Goal: Task Accomplishment & Management: Complete application form

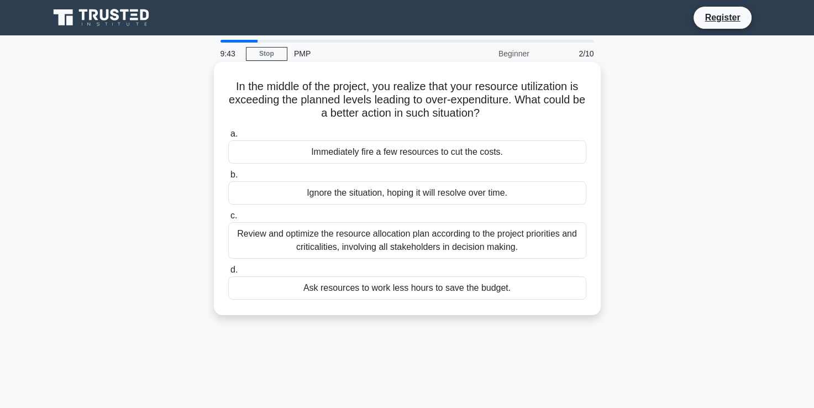
click at [305, 235] on div "Review and optimize the resource allocation plan according to the project prior…" at bounding box center [407, 240] width 358 height 36
click at [228, 219] on input "c. Review and optimize the resource allocation plan according to the project pr…" at bounding box center [228, 215] width 0 height 7
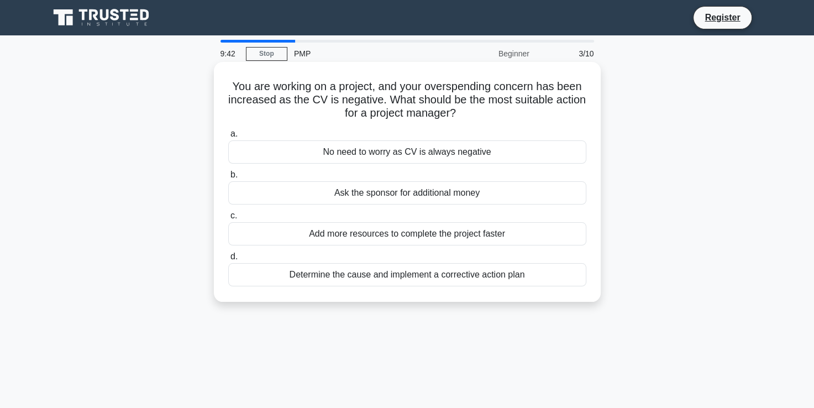
click at [307, 196] on div "Ask the sponsor for additional money" at bounding box center [407, 192] width 358 height 23
click at [228, 178] on input "b. Ask the sponsor for additional money" at bounding box center [228, 174] width 0 height 7
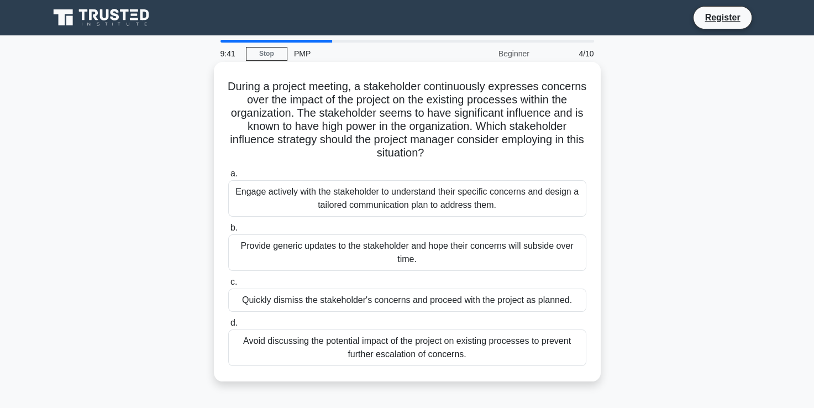
click at [309, 188] on div "Engage actively with the stakeholder to understand their specific concerns and …" at bounding box center [407, 198] width 358 height 36
click at [228, 177] on input "a. Engage actively with the stakeholder to understand their specific concerns a…" at bounding box center [228, 173] width 0 height 7
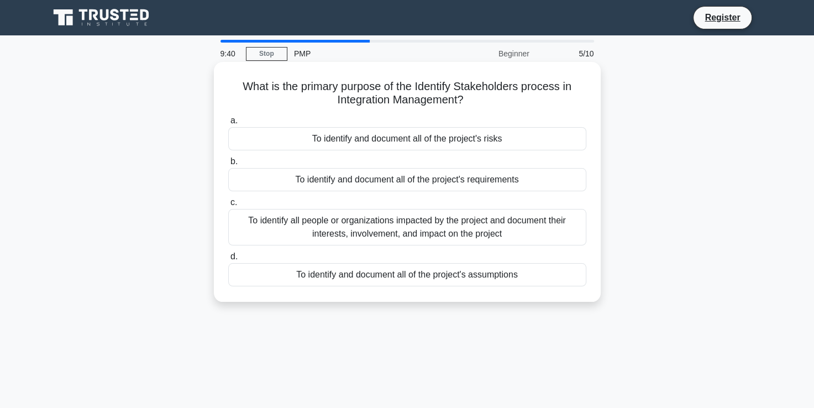
click at [316, 244] on div "To identify all people or organizations impacted by the project and document th…" at bounding box center [407, 227] width 358 height 36
click at [228, 206] on input "c. To identify all people or organizations impacted by the project and document…" at bounding box center [228, 202] width 0 height 7
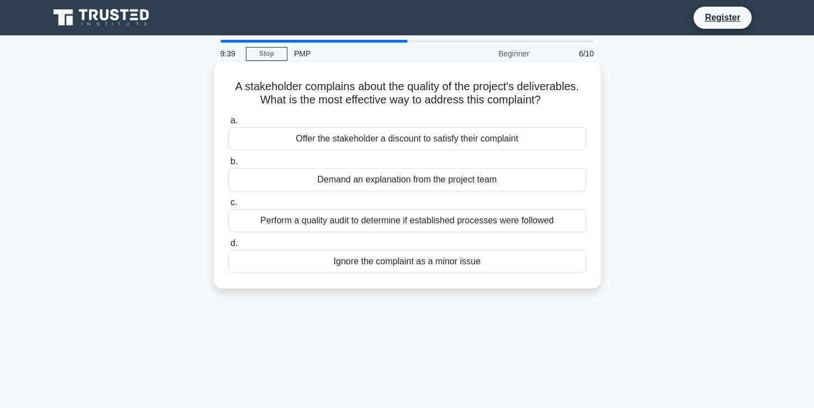
click at [323, 262] on div "Ignore the complaint as a minor issue" at bounding box center [407, 261] width 358 height 23
click at [228, 247] on input "d. Ignore the complaint as a minor issue" at bounding box center [228, 243] width 0 height 7
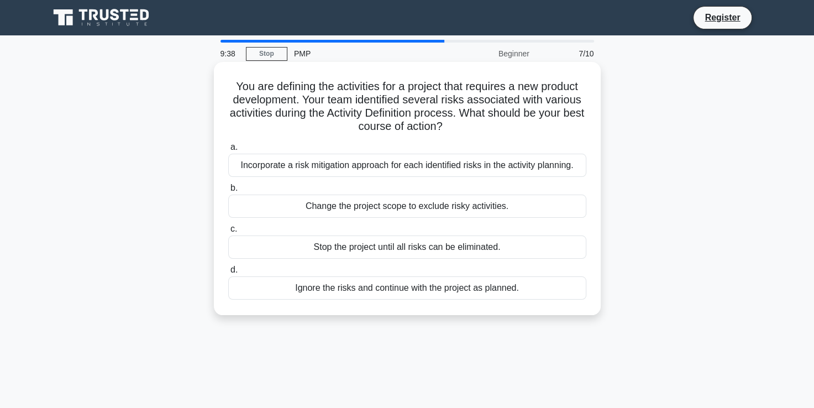
click at [329, 194] on label "b. Change the project scope to exclude risky activities." at bounding box center [407, 199] width 358 height 36
drag, startPoint x: 329, startPoint y: 194, endPoint x: 333, endPoint y: 209, distance: 15.0
click at [333, 209] on div "Change the project scope to exclude risky activities." at bounding box center [407, 205] width 358 height 23
click at [228, 192] on input "b. Change the project scope to exclude risky activities." at bounding box center [228, 187] width 0 height 7
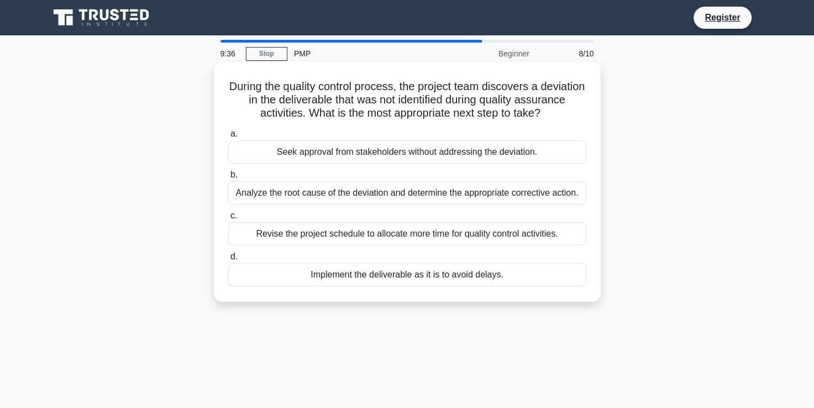
click at [337, 175] on label "b. Analyze the root cause of the deviation and determine the appropriate correc…" at bounding box center [407, 186] width 358 height 36
click at [228, 175] on input "b. Analyze the root cause of the deviation and determine the appropriate correc…" at bounding box center [228, 174] width 0 height 7
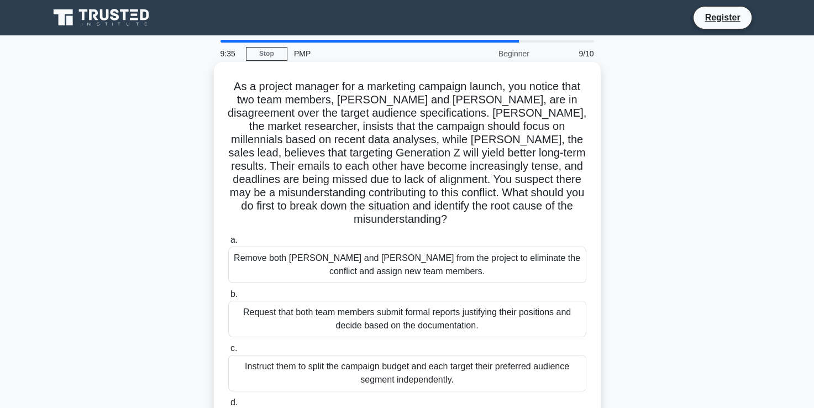
click at [324, 247] on div "Remove both Samantha and Carlos from the project to eliminate the conflict and …" at bounding box center [407, 264] width 358 height 36
click at [228, 244] on input "a. Remove both Samantha and Carlos from the project to eliminate the conflict a…" at bounding box center [228, 239] width 0 height 7
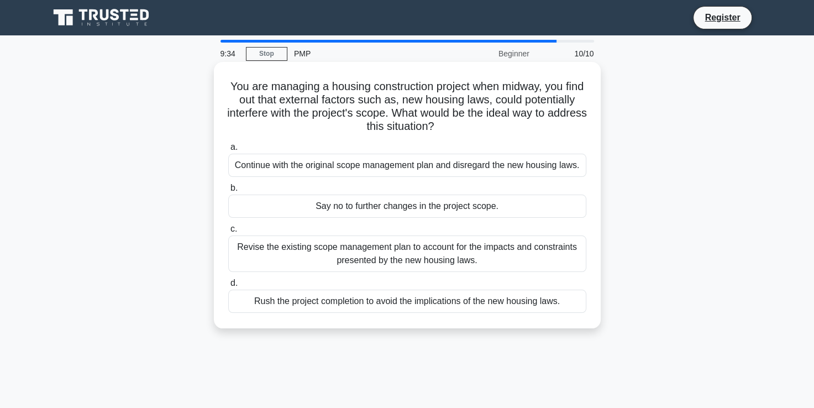
click at [324, 256] on div "Revise the existing scope management plan to account for the impacts and constr…" at bounding box center [407, 253] width 358 height 36
click at [228, 233] on input "c. Revise the existing scope management plan to account for the impacts and con…" at bounding box center [228, 228] width 0 height 7
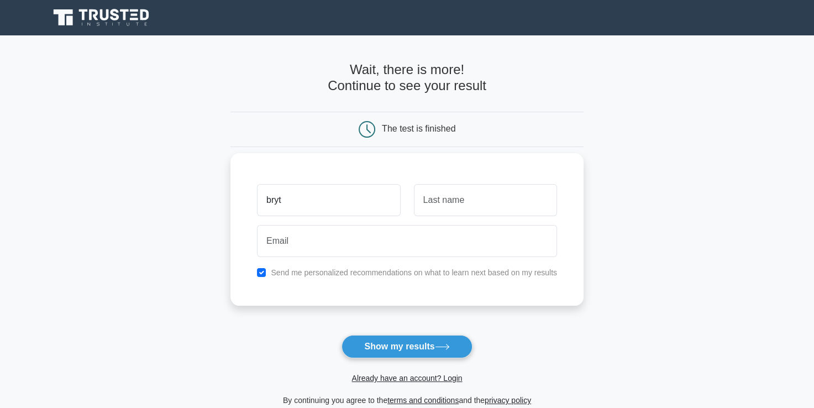
type input "bryt"
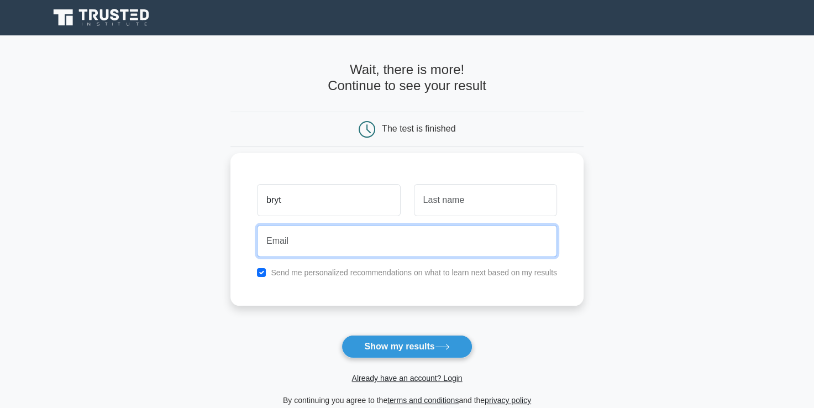
click at [342, 239] on input "email" at bounding box center [407, 241] width 300 height 32
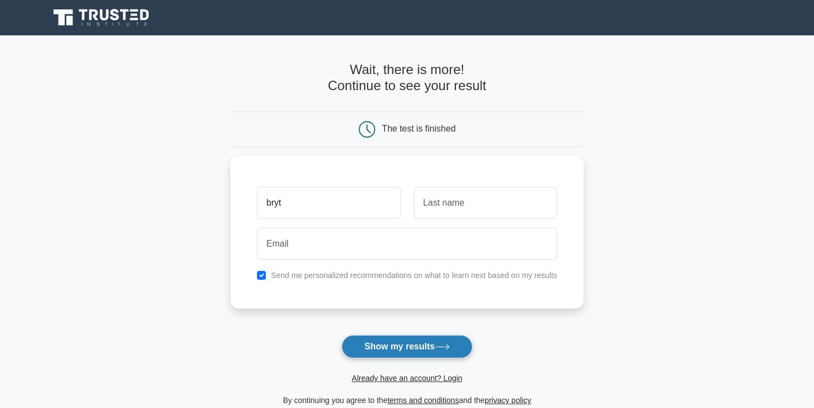
click at [454, 345] on button "Show my results" at bounding box center [406, 346] width 130 height 23
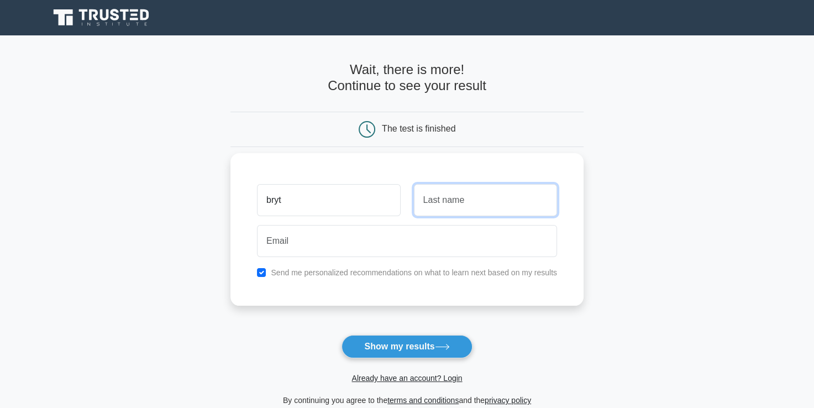
type input "j"
type input "kumsin"
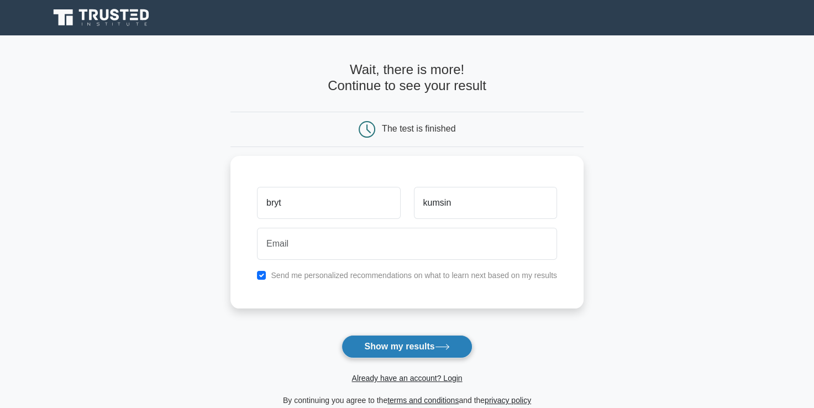
click at [415, 351] on button "Show my results" at bounding box center [406, 346] width 130 height 23
click at [394, 271] on label "Send me personalized recommendations on what to learn next based on my results" at bounding box center [414, 272] width 286 height 9
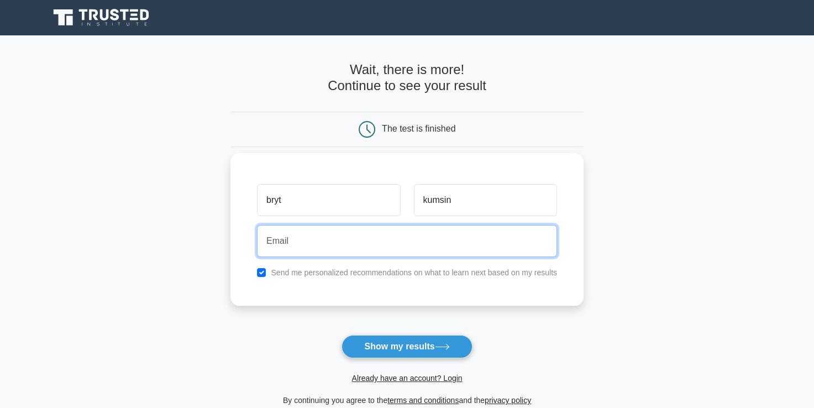
click at [386, 241] on input "email" at bounding box center [407, 241] width 300 height 32
type input "[EMAIL_ADDRESS][DOMAIN_NAME]"
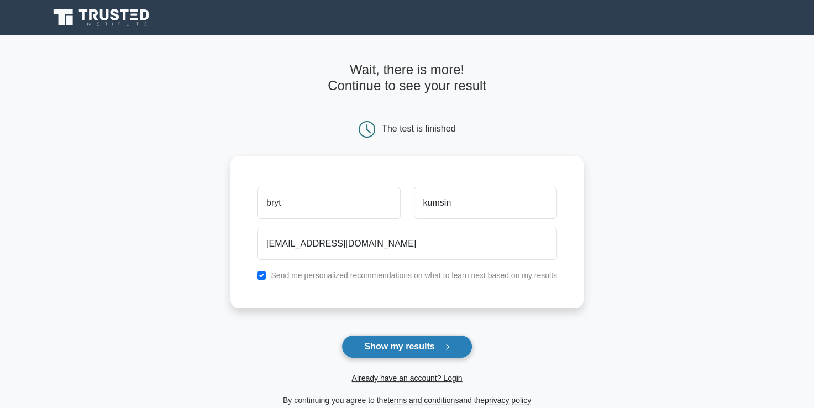
click at [385, 342] on button "Show my results" at bounding box center [406, 346] width 130 height 23
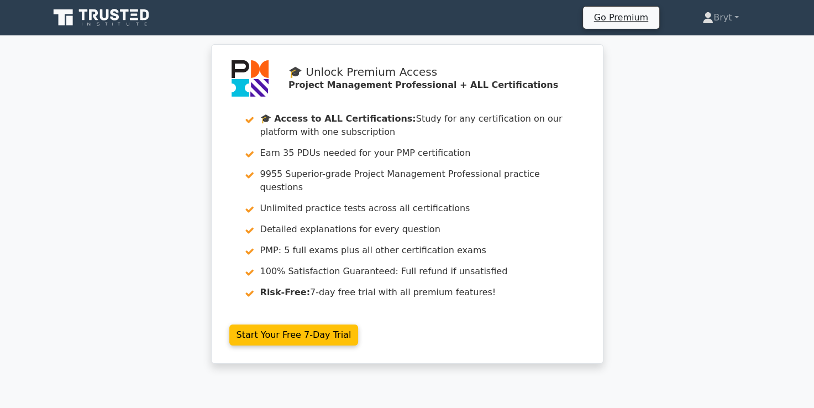
click at [665, 85] on div "🎓 Unlock Premium Access Project Management Professional + ALL Certifications 🎓 …" at bounding box center [407, 210] width 814 height 333
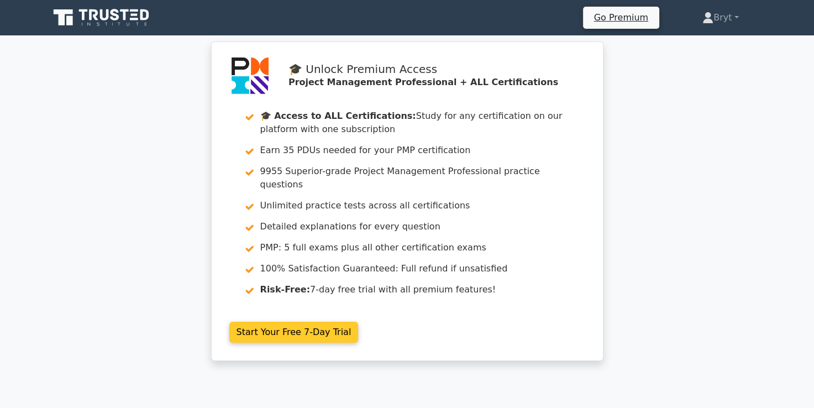
click at [315, 326] on link "Start Your Free 7-Day Trial" at bounding box center [293, 331] width 129 height 21
